Goal: Task Accomplishment & Management: Use online tool/utility

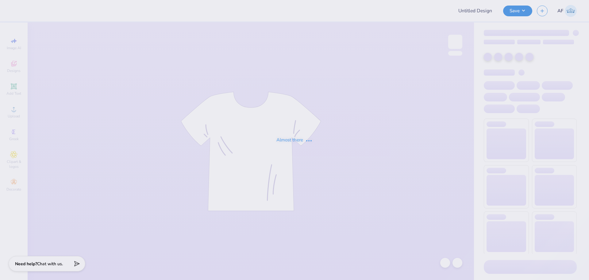
type input "wake team merch"
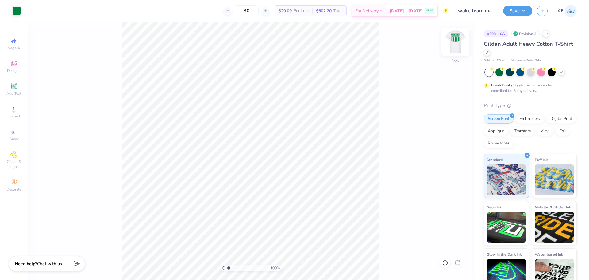
click at [457, 44] on img at bounding box center [455, 41] width 25 height 25
click at [454, 41] on img at bounding box center [455, 41] width 25 height 25
click at [109, 138] on div "100 % Back" at bounding box center [251, 150] width 447 height 257
click at [16, 114] on span "Upload" at bounding box center [14, 116] width 12 height 5
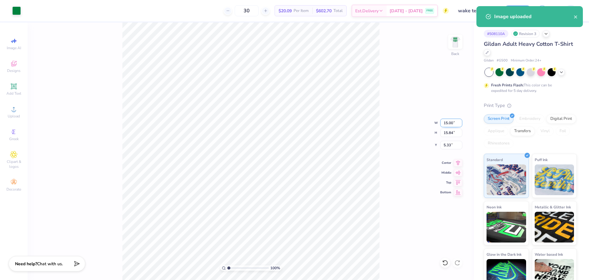
click at [449, 124] on input "15.00" at bounding box center [451, 122] width 22 height 9
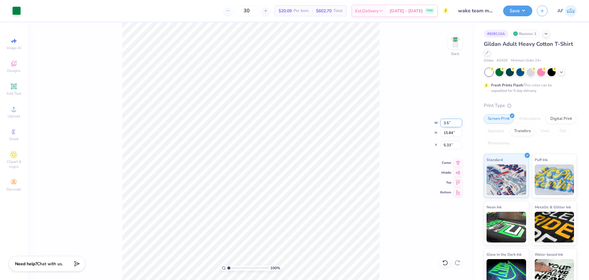
type input "3.50"
type input "3.70"
click at [448, 147] on input "11.40" at bounding box center [451, 145] width 22 height 9
type input "3.00"
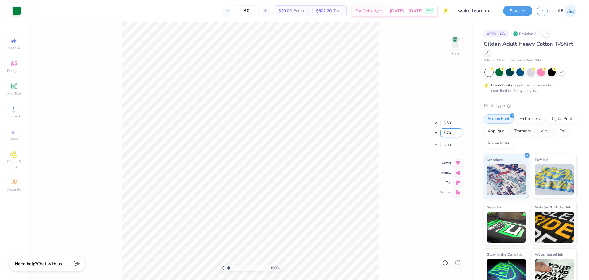
click at [448, 131] on input "3.70" at bounding box center [451, 132] width 22 height 9
click at [456, 44] on img at bounding box center [455, 41] width 25 height 25
click at [118, 191] on div "100 % Front" at bounding box center [251, 150] width 447 height 257
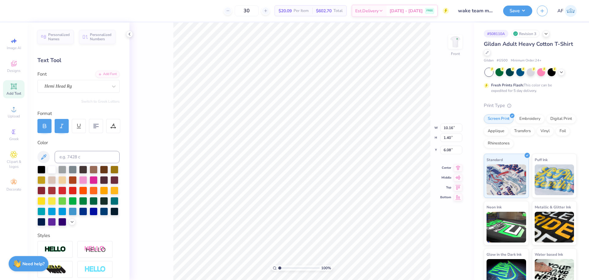
type input "11.00"
type input "11.62"
type input "3.00"
click at [458, 48] on img at bounding box center [455, 41] width 25 height 25
click at [456, 46] on img at bounding box center [455, 41] width 25 height 25
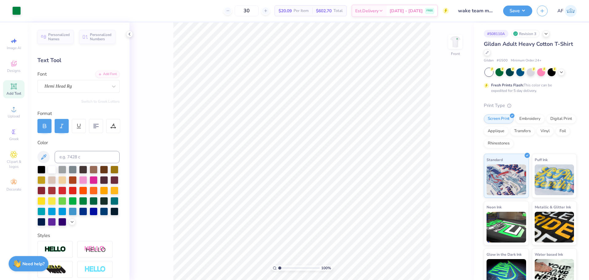
click at [456, 46] on img at bounding box center [455, 42] width 12 height 12
click at [530, 12] on button "Save" at bounding box center [517, 10] width 29 height 11
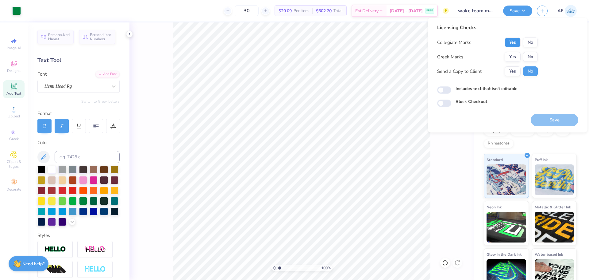
click at [516, 44] on button "Yes" at bounding box center [513, 42] width 16 height 10
click at [527, 55] on button "No" at bounding box center [530, 57] width 15 height 10
click at [507, 72] on button "Yes" at bounding box center [513, 71] width 16 height 10
click at [391, 211] on body "Art colors 30 $20.09 Per Item $602.70 Total Est. Delivery [DATE] - [DATE] FREE …" at bounding box center [294, 140] width 589 height 280
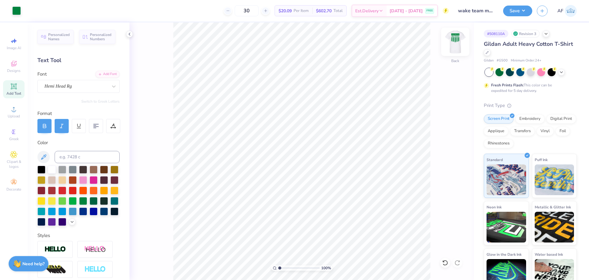
click at [456, 43] on img at bounding box center [455, 41] width 25 height 25
click at [526, 14] on button "Save" at bounding box center [517, 10] width 29 height 11
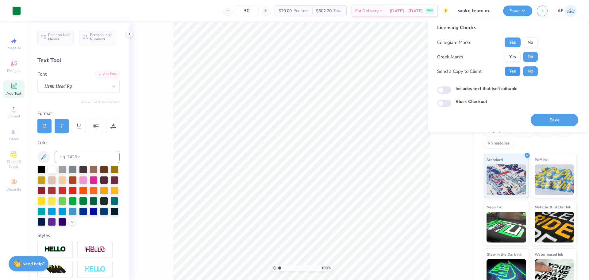
click at [513, 71] on button "Yes" at bounding box center [513, 71] width 16 height 10
click at [555, 122] on button "Save" at bounding box center [555, 120] width 48 height 13
